Goal: Check status: Check status

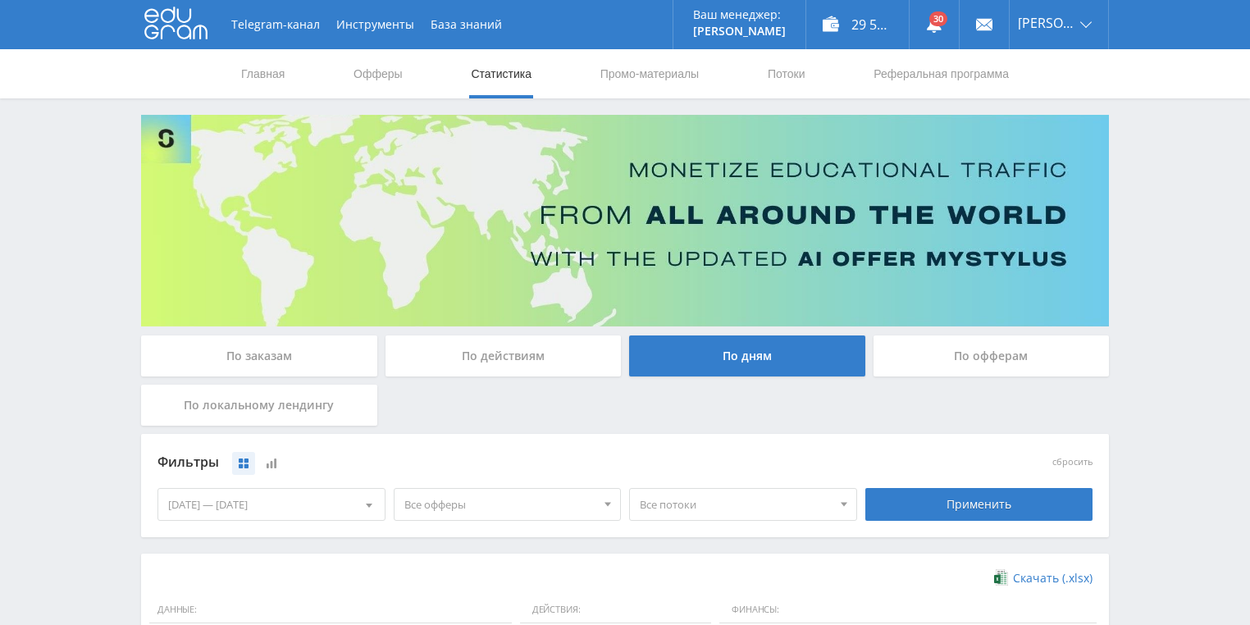
scroll to position [394, 0]
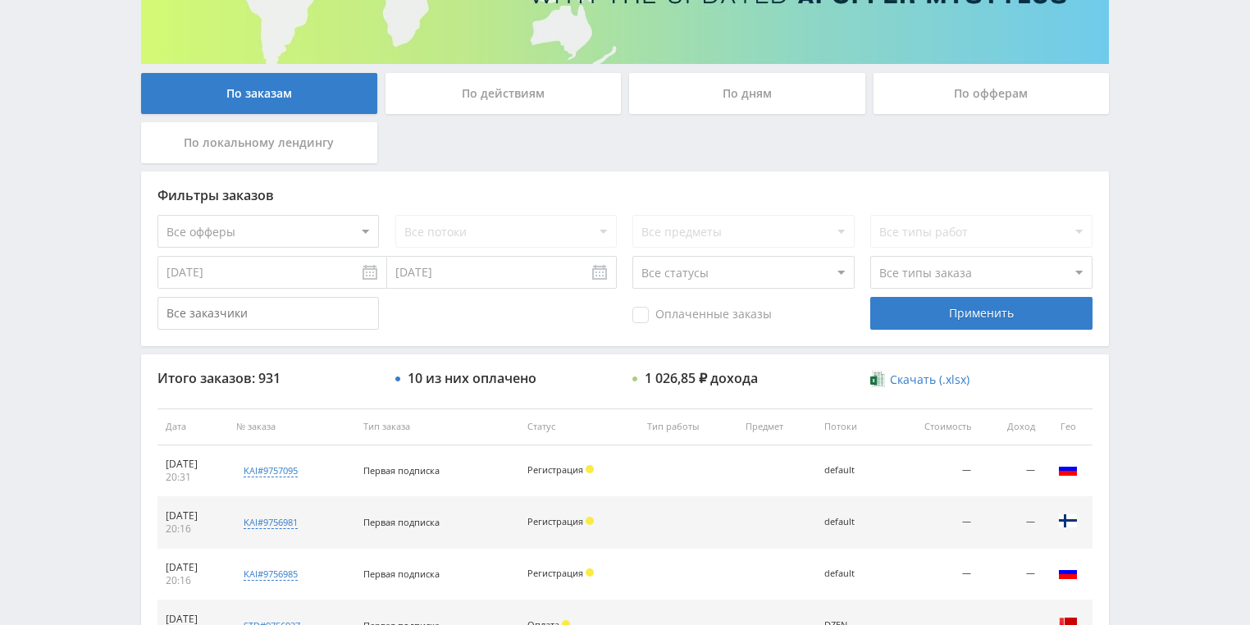
click at [460, 107] on div "По действиям" at bounding box center [504, 93] width 236 height 41
click at [0, 0] on input "По действиям" at bounding box center [0, 0] width 0 height 0
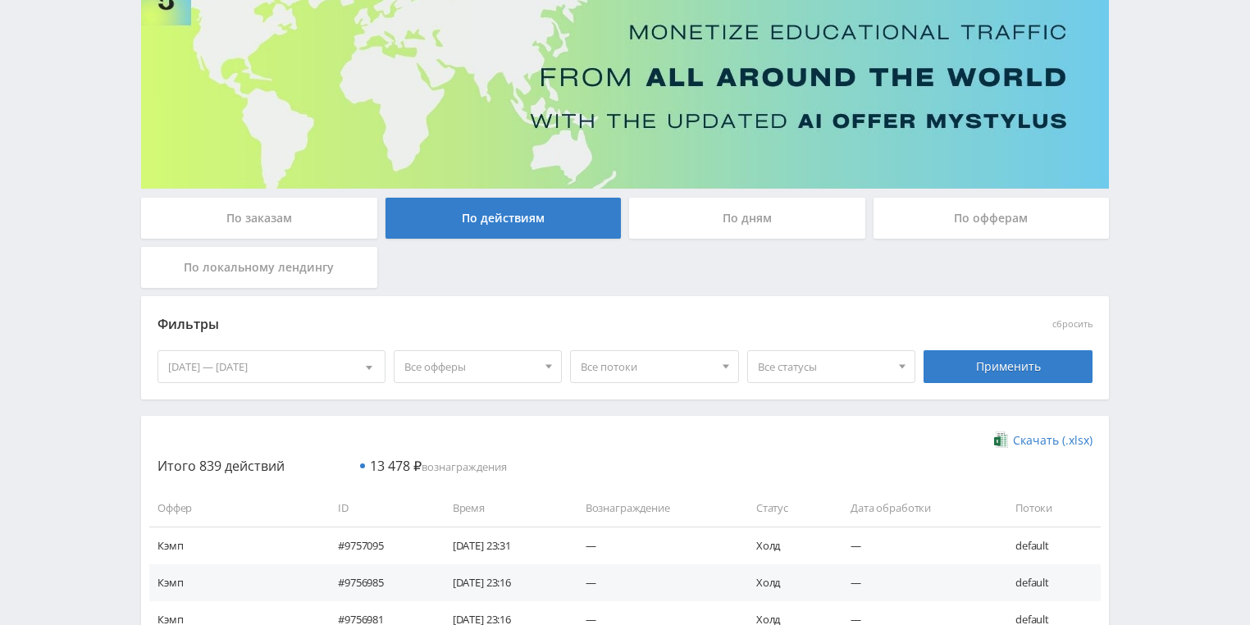
scroll to position [131, 0]
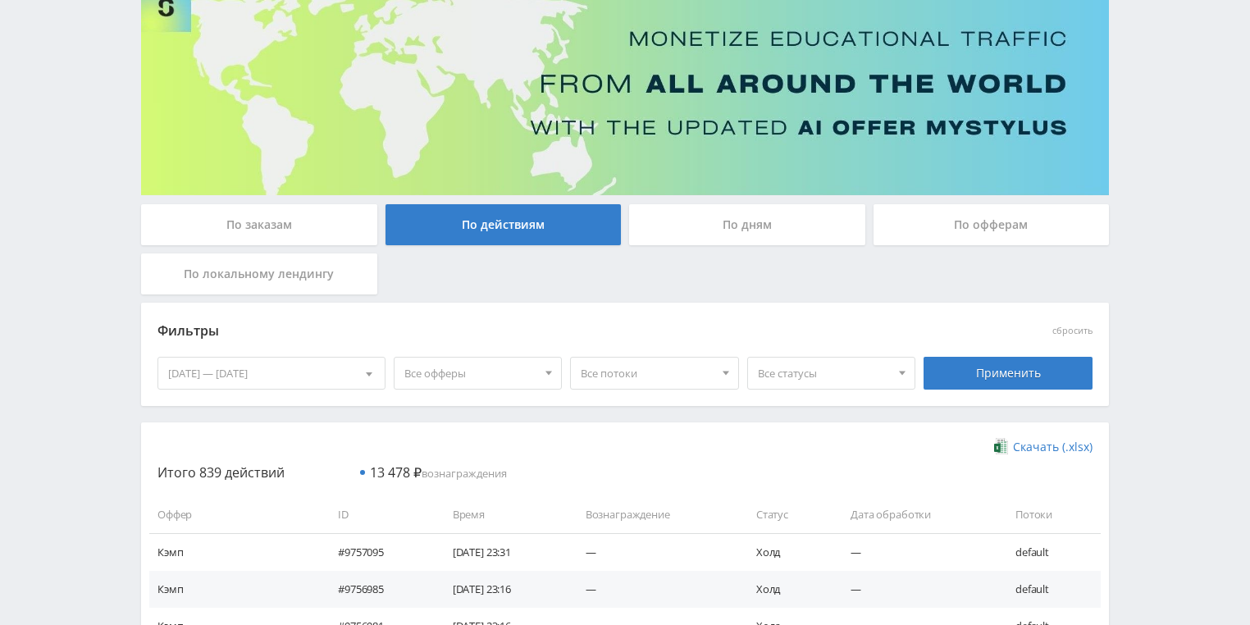
click at [782, 230] on div "По дням" at bounding box center [747, 224] width 236 height 41
click at [0, 0] on input "По дням" at bounding box center [0, 0] width 0 height 0
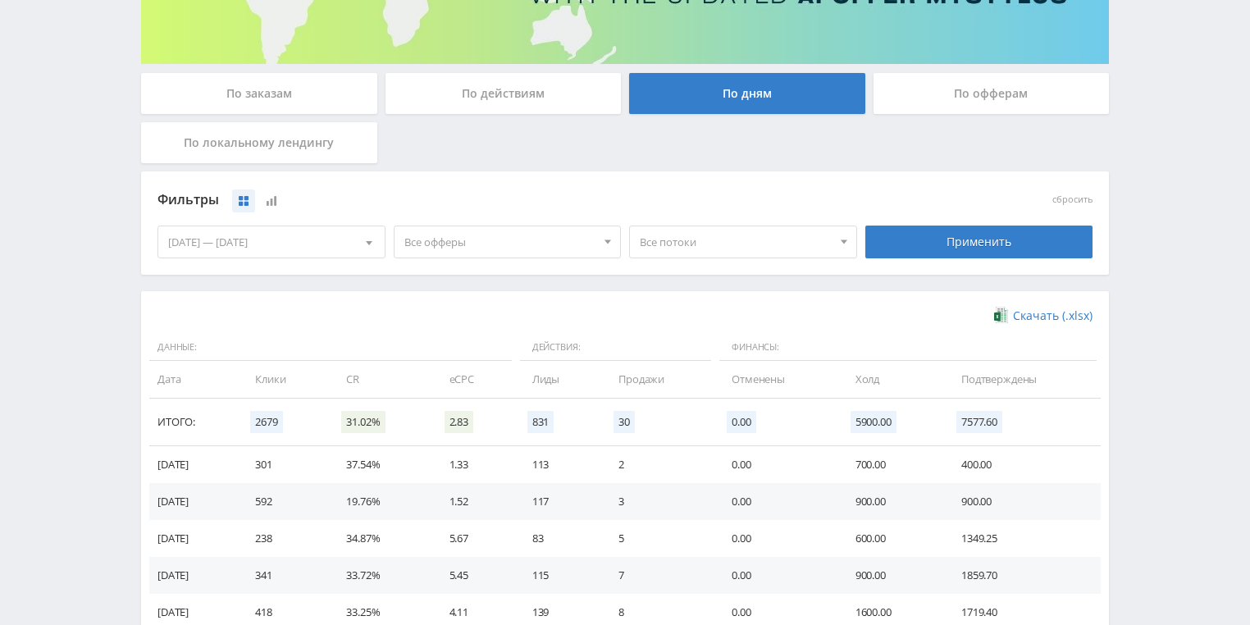
scroll to position [328, 0]
